Goal: Information Seeking & Learning: Find specific fact

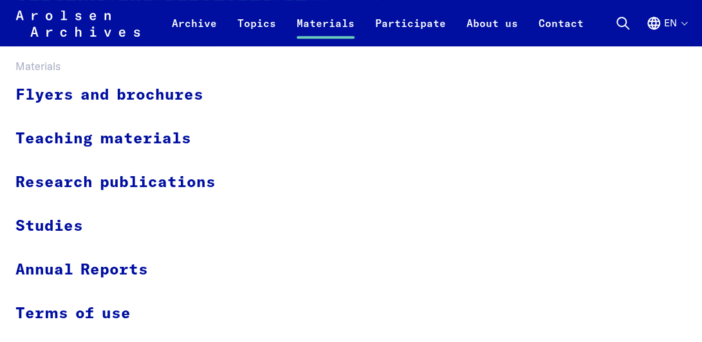
scroll to position [257, 0]
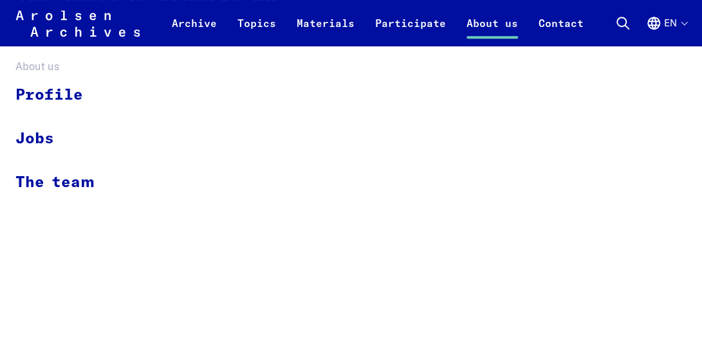
click at [488, 28] on link "About us" at bounding box center [492, 30] width 72 height 31
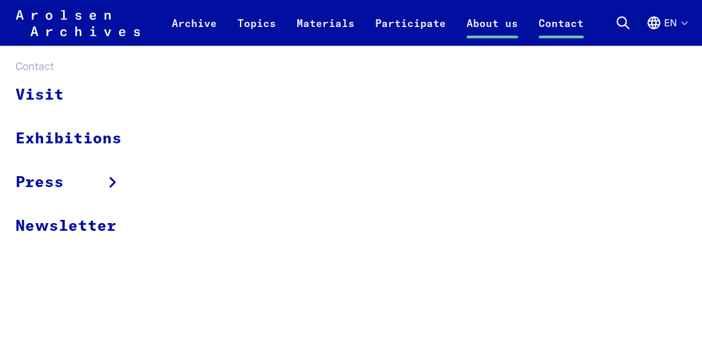
scroll to position [3217, 0]
click at [543, 23] on link "Contact" at bounding box center [561, 30] width 66 height 31
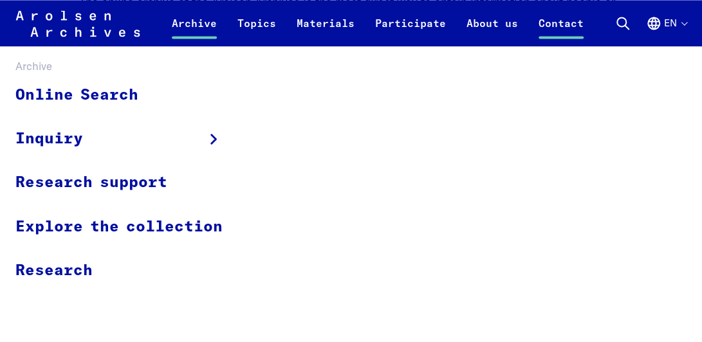
scroll to position [901, 0]
click at [186, 29] on link "Archive" at bounding box center [194, 30] width 66 height 31
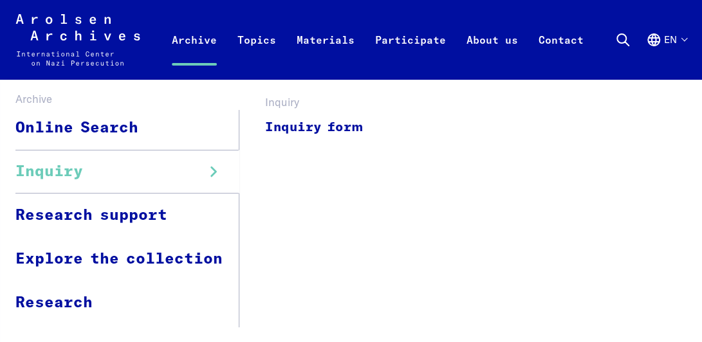
click at [116, 174] on link "Inquiry" at bounding box center [127, 172] width 224 height 44
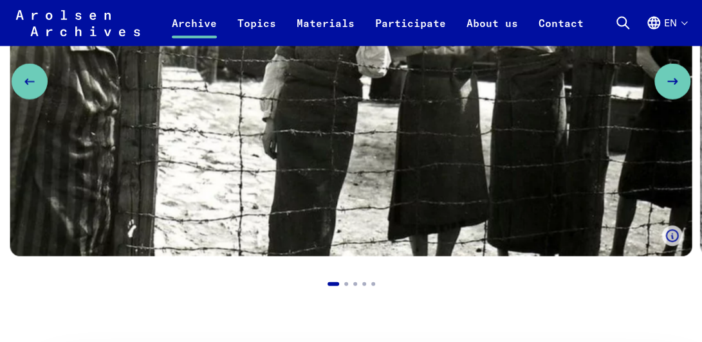
scroll to position [901, 0]
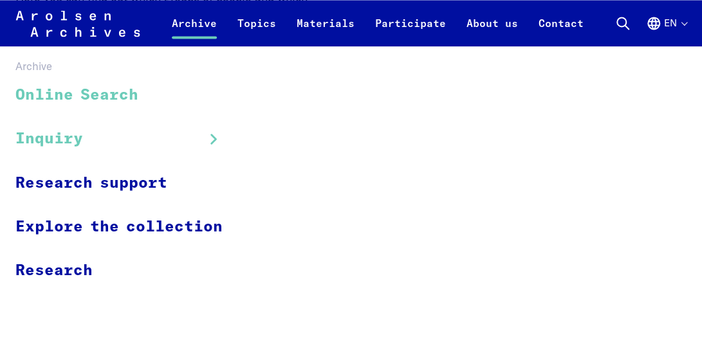
click at [77, 101] on link "Online Search" at bounding box center [127, 95] width 224 height 43
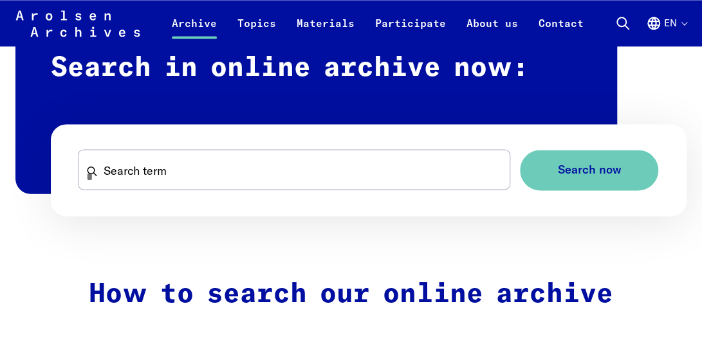
scroll to position [772, 0]
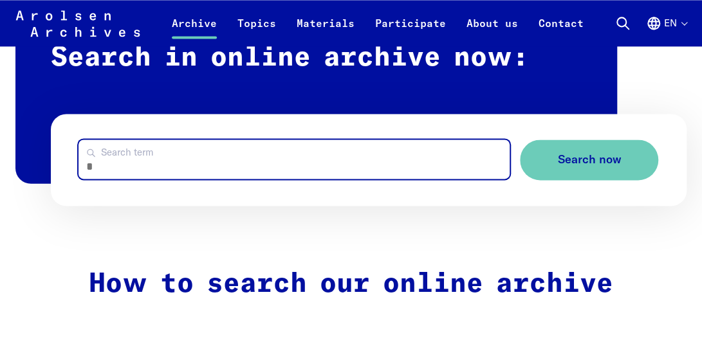
click at [120, 165] on input "Search term" at bounding box center [293, 159] width 431 height 39
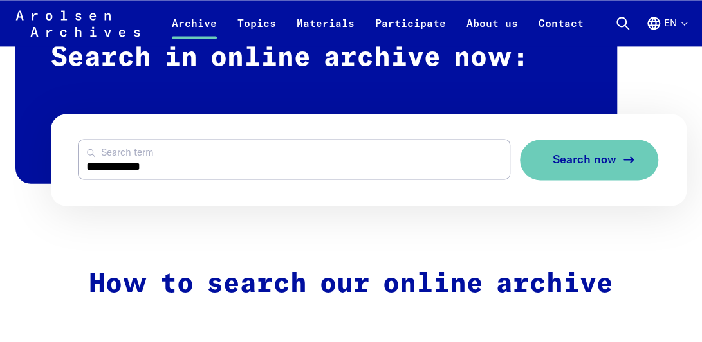
click at [555, 155] on span "Search now" at bounding box center [584, 160] width 64 height 14
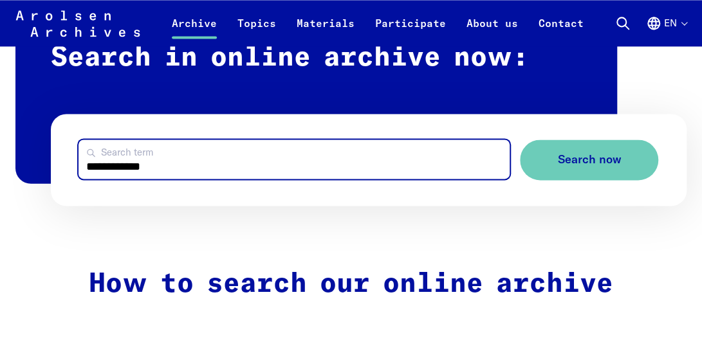
drag, startPoint x: 88, startPoint y: 169, endPoint x: 134, endPoint y: 172, distance: 47.0
click at [133, 172] on input "**********" at bounding box center [293, 159] width 431 height 39
click at [127, 167] on input "*****" at bounding box center [293, 159] width 431 height 39
type input "**********"
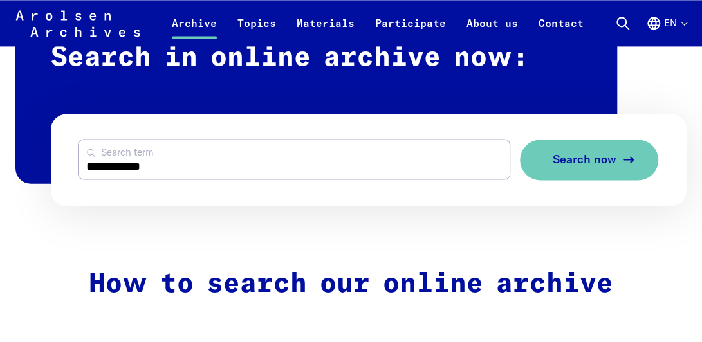
click at [618, 167] on button "Search now" at bounding box center [589, 160] width 138 height 41
